Goal: Task Accomplishment & Management: Use online tool/utility

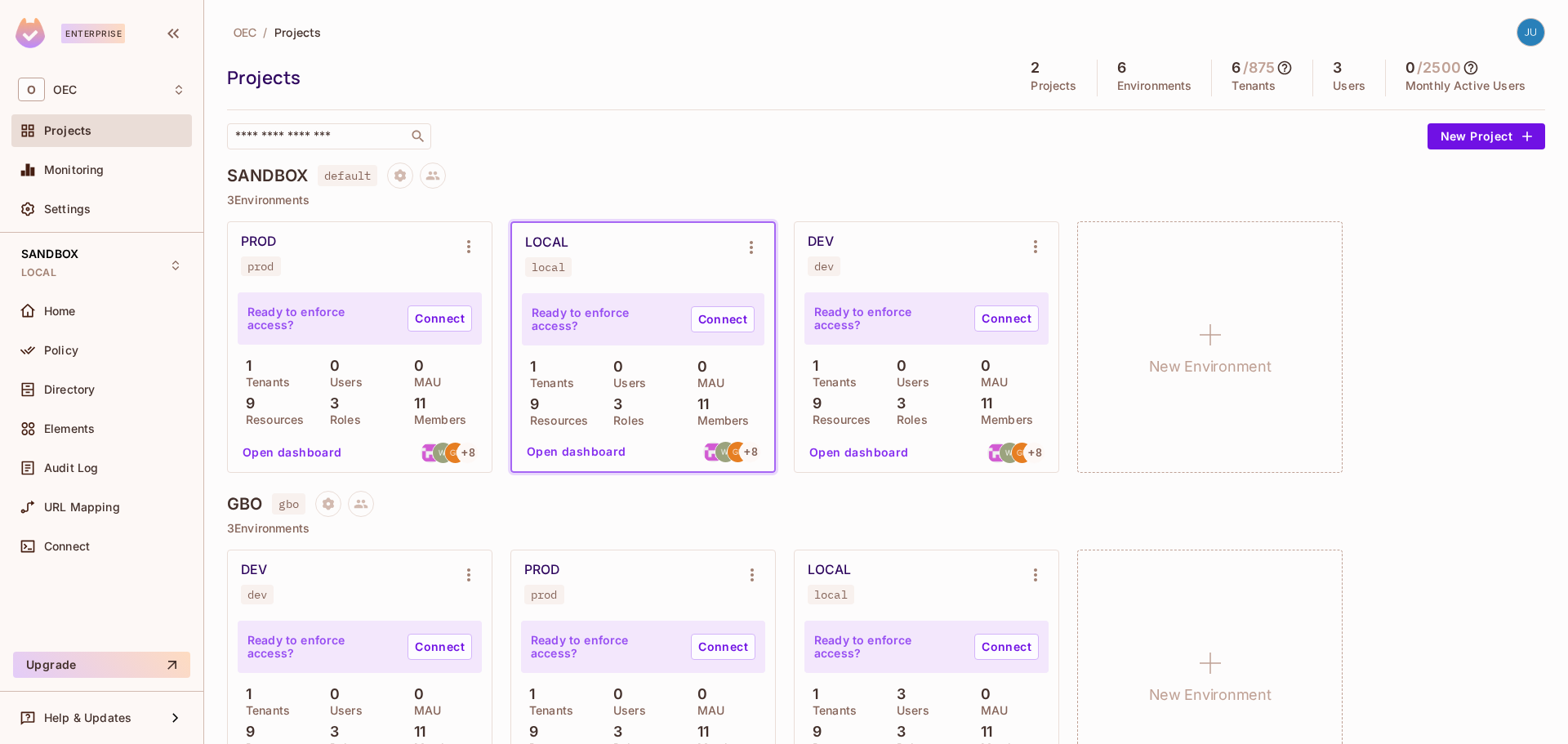
scroll to position [75, 0]
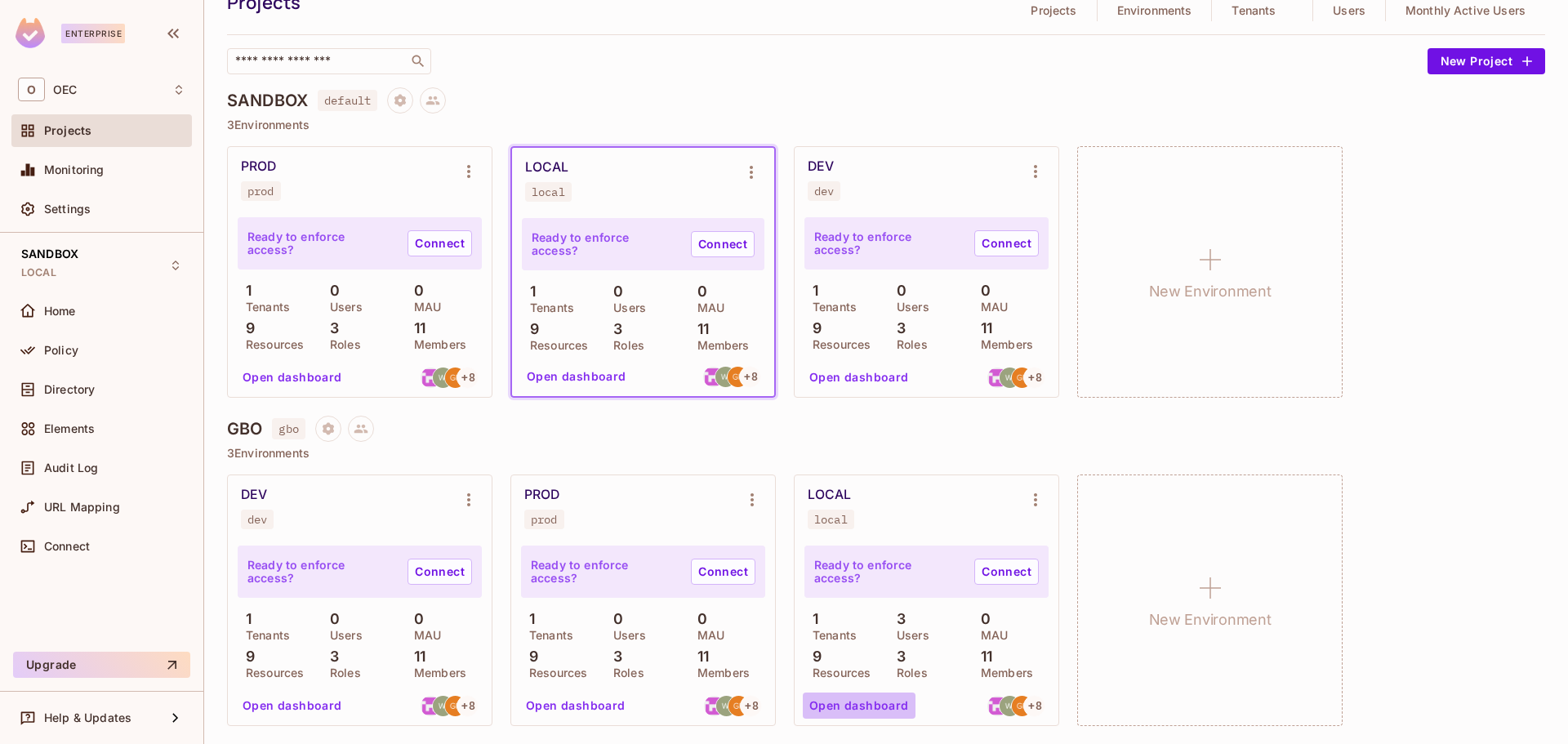
click at [867, 704] on button "Open dashboard" at bounding box center [858, 705] width 112 height 26
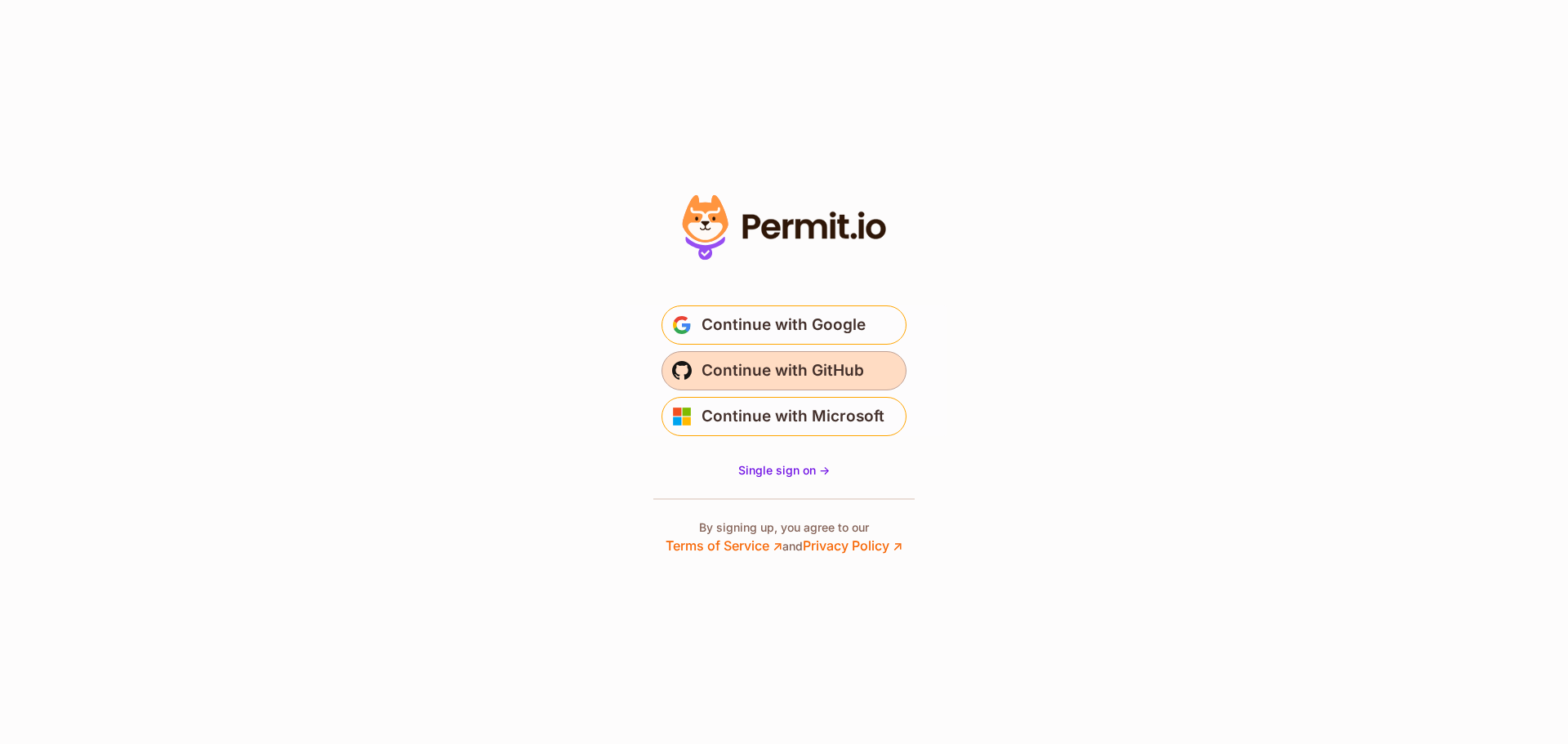
click at [793, 379] on span "Continue with GitHub" at bounding box center [783, 370] width 163 height 26
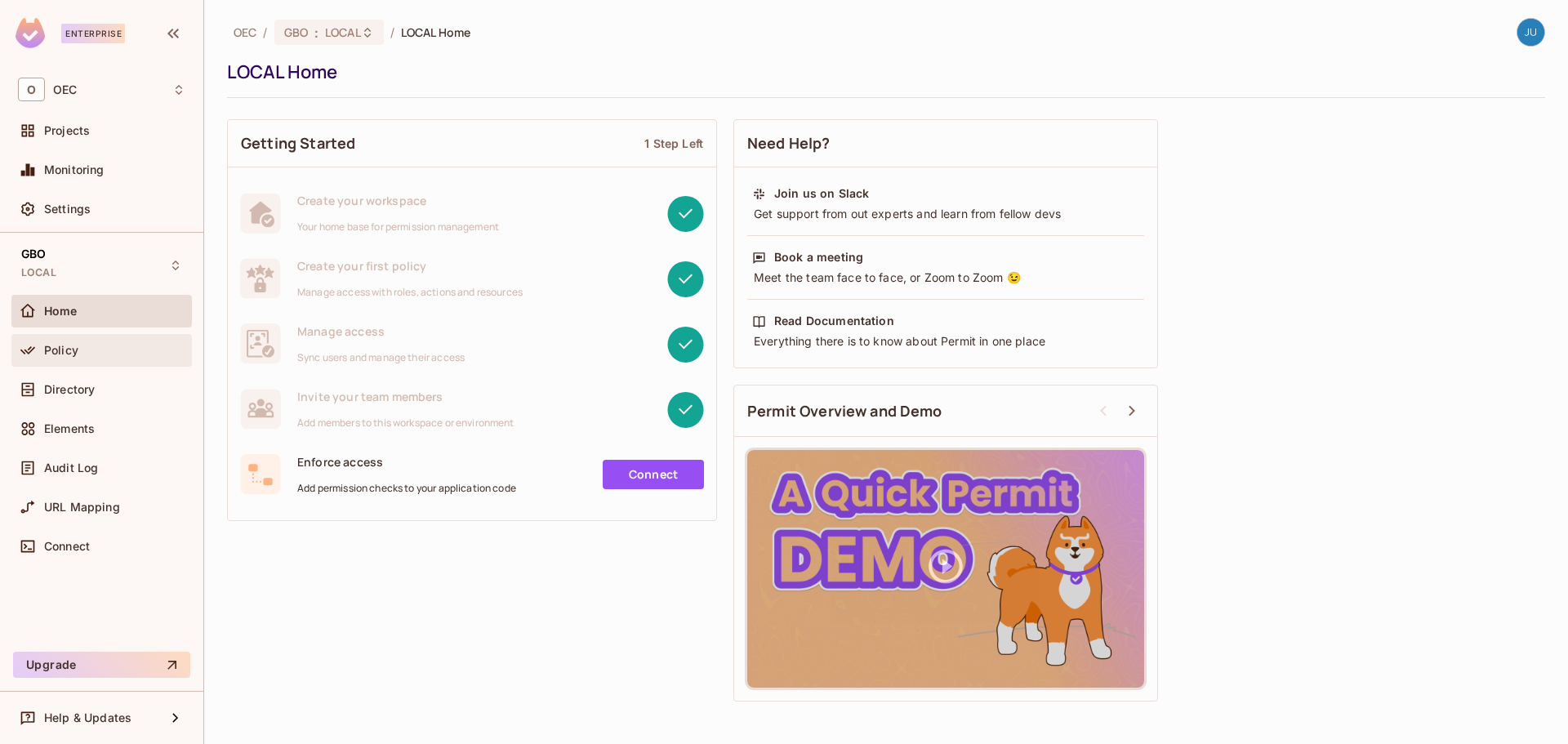
click at [74, 354] on span "Policy" at bounding box center [61, 350] width 34 height 13
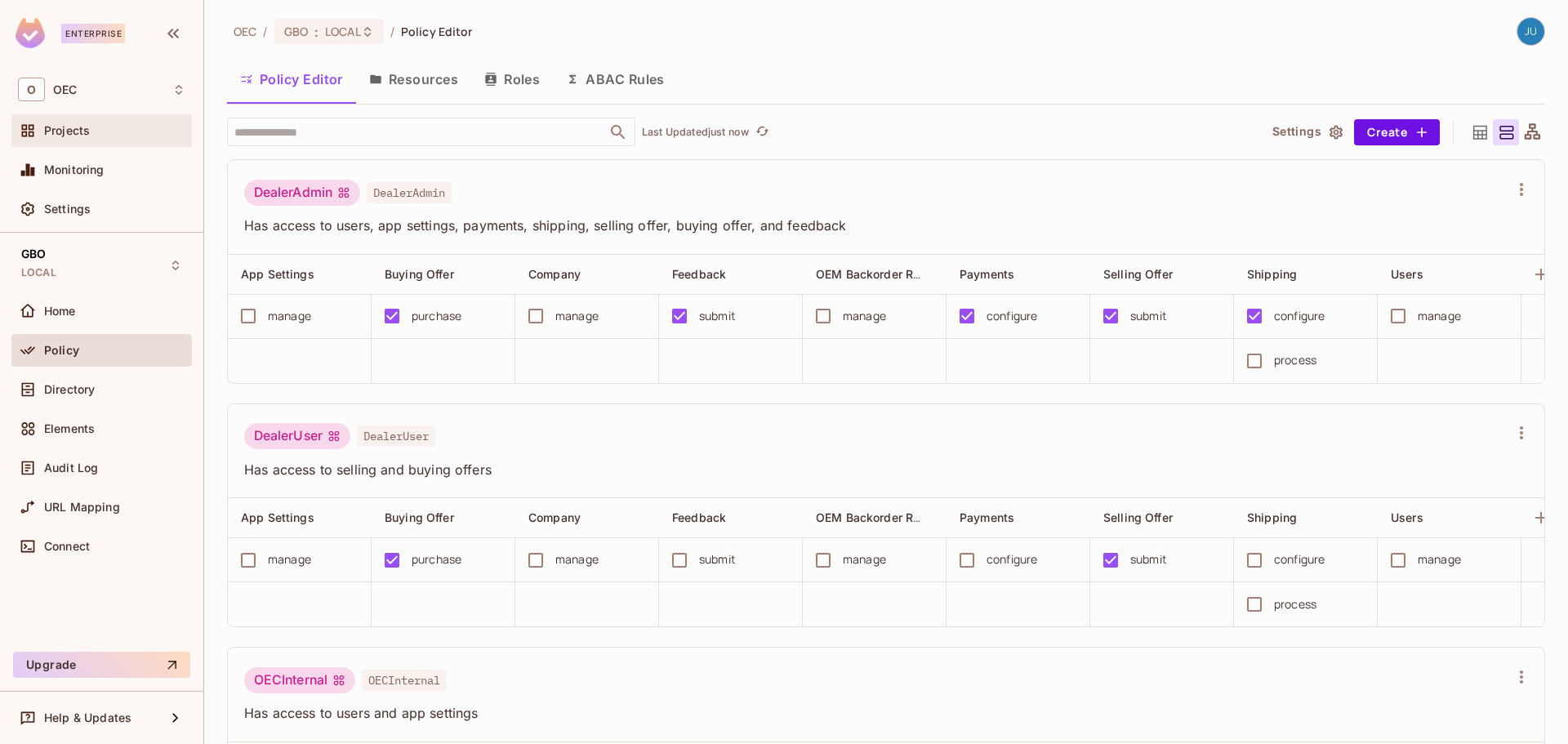
click at [112, 124] on div "Projects" at bounding box center [114, 130] width 141 height 13
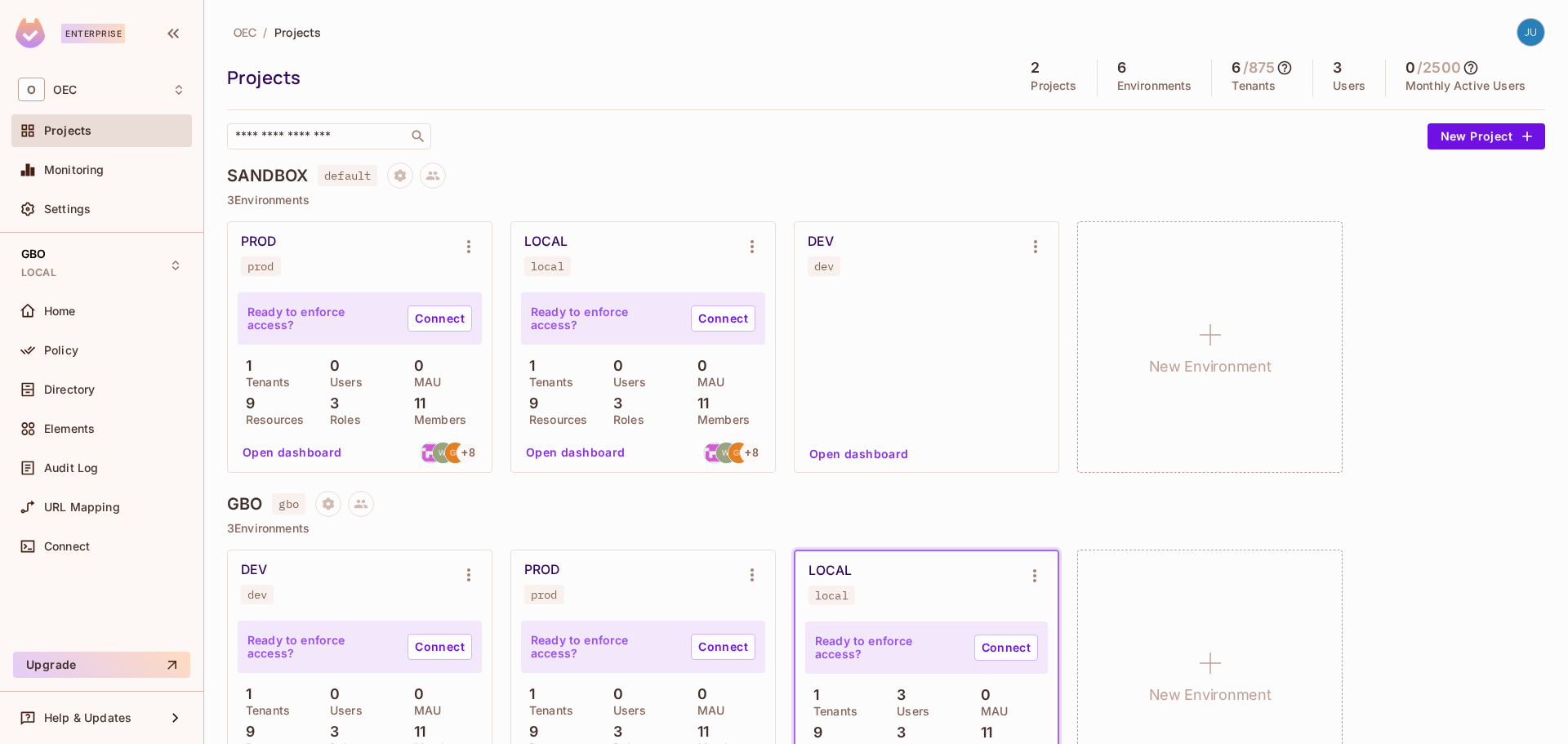
scroll to position [75, 0]
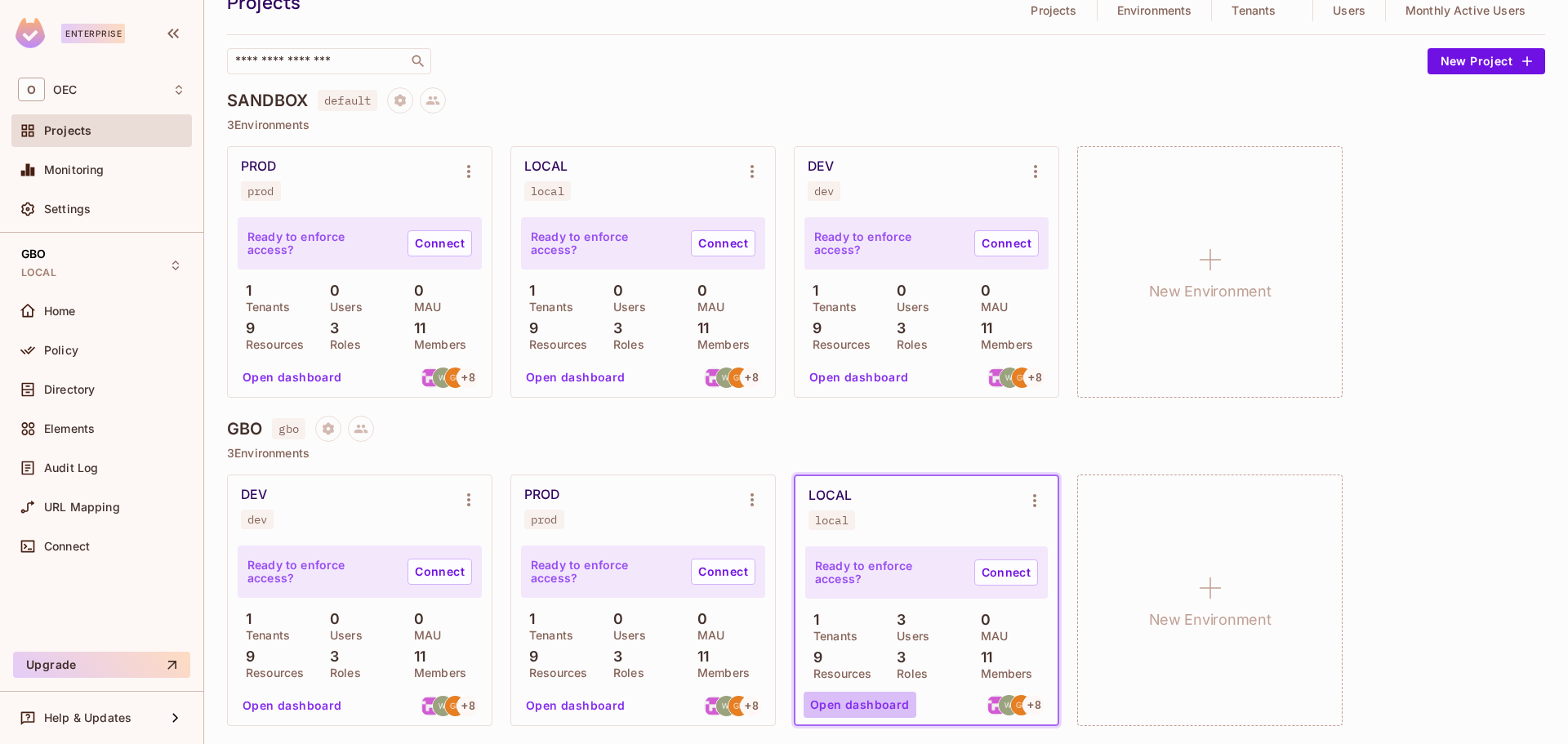
click at [873, 704] on button "Open dashboard" at bounding box center [859, 704] width 112 height 26
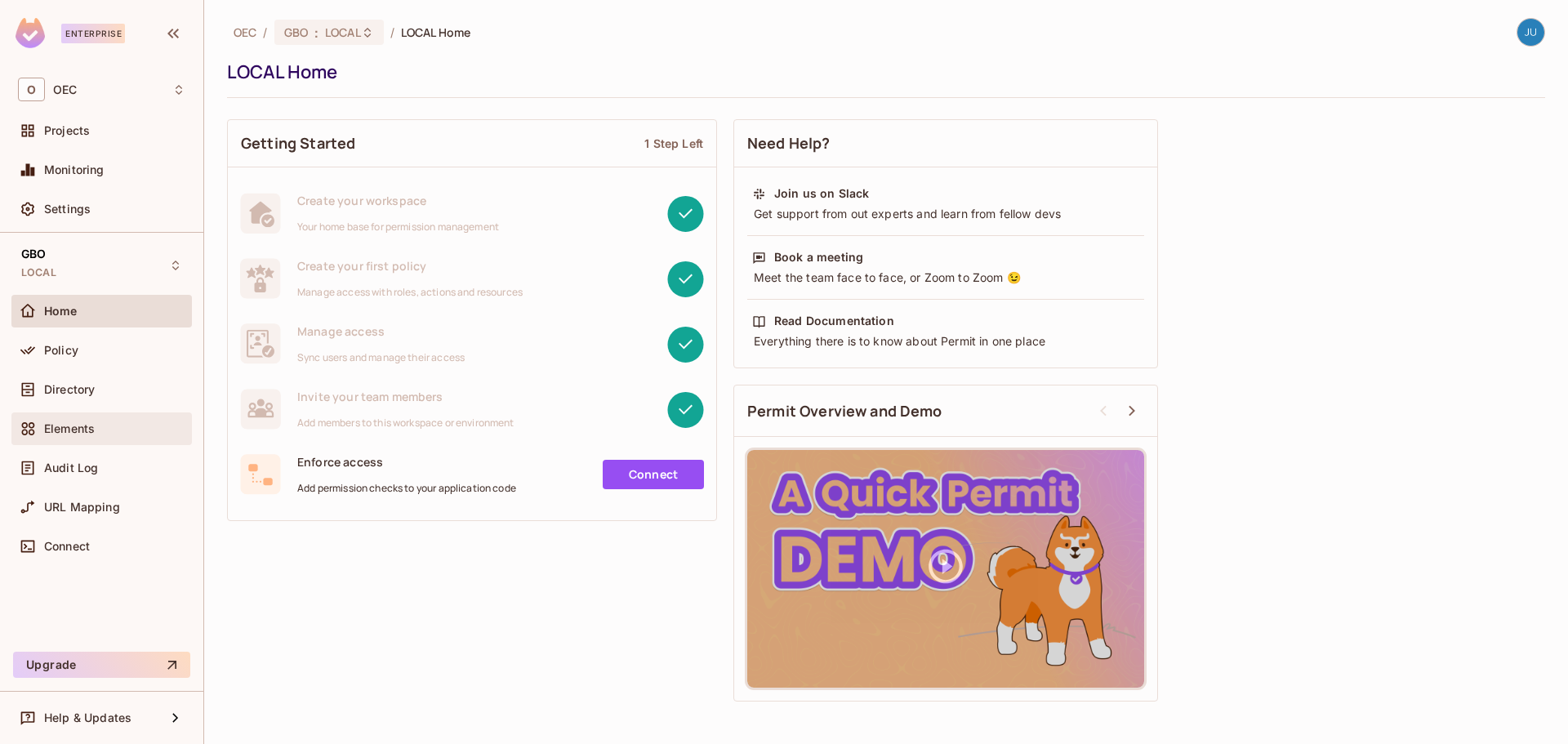
click at [71, 433] on span "Elements" at bounding box center [69, 429] width 50 height 13
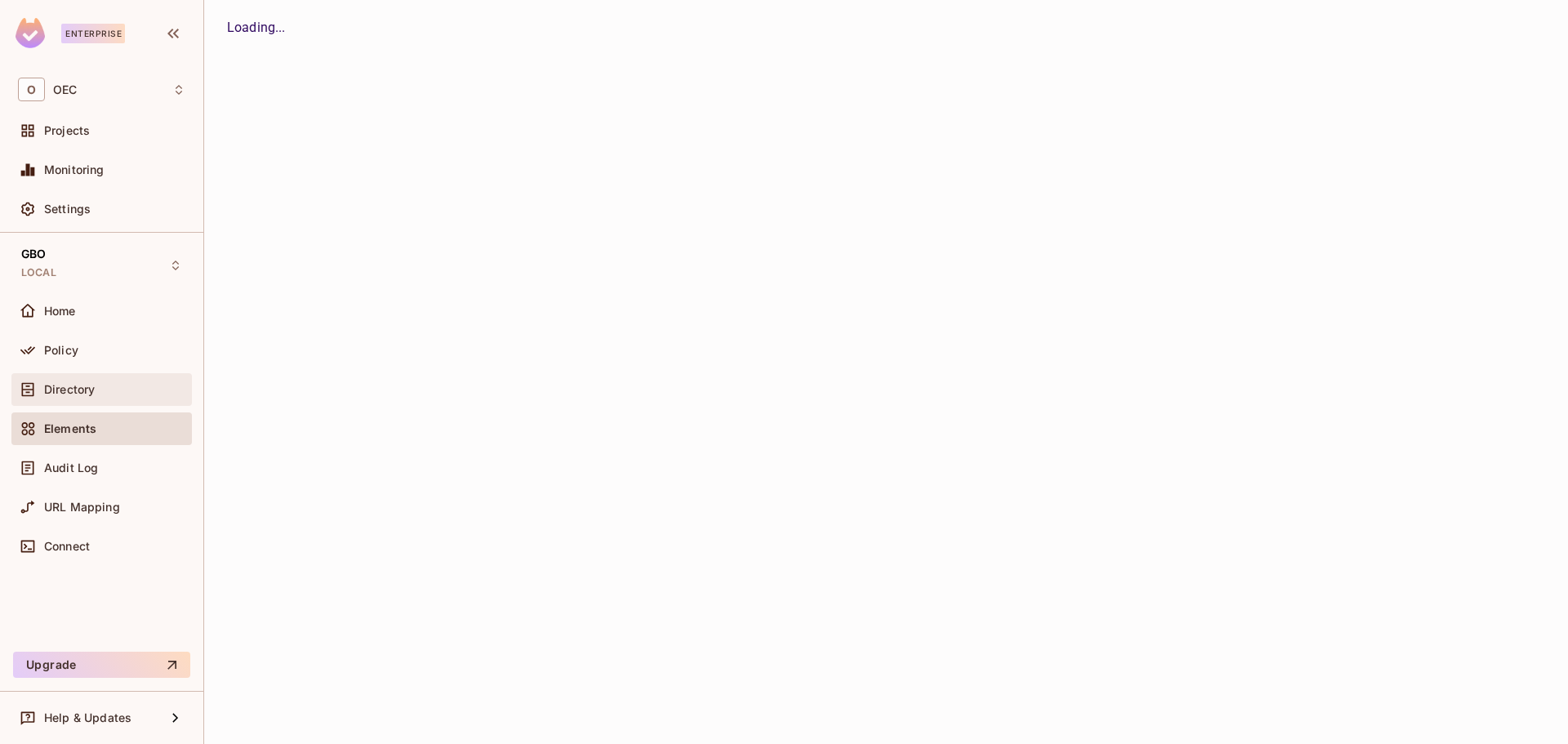
click at [82, 380] on div "Directory" at bounding box center [102, 390] width 167 height 20
